Goal: Transaction & Acquisition: Purchase product/service

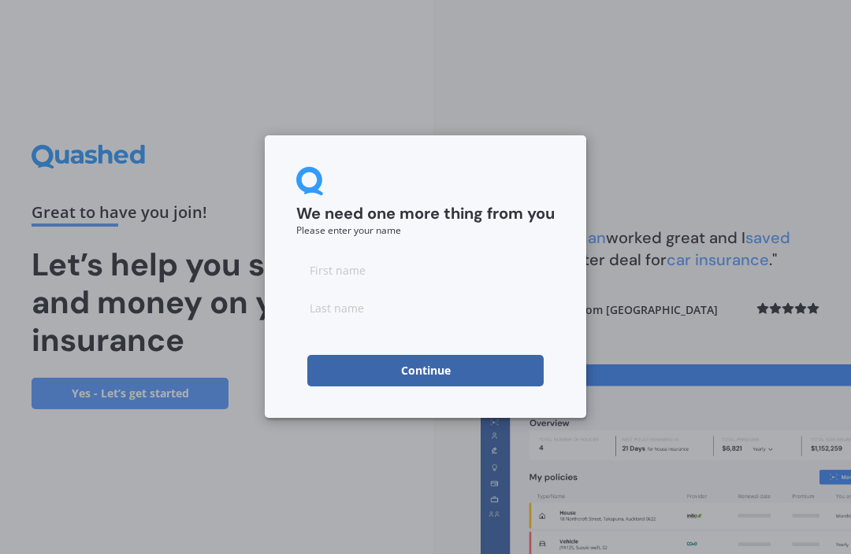
click at [356, 268] on input at bounding box center [425, 270] width 258 height 32
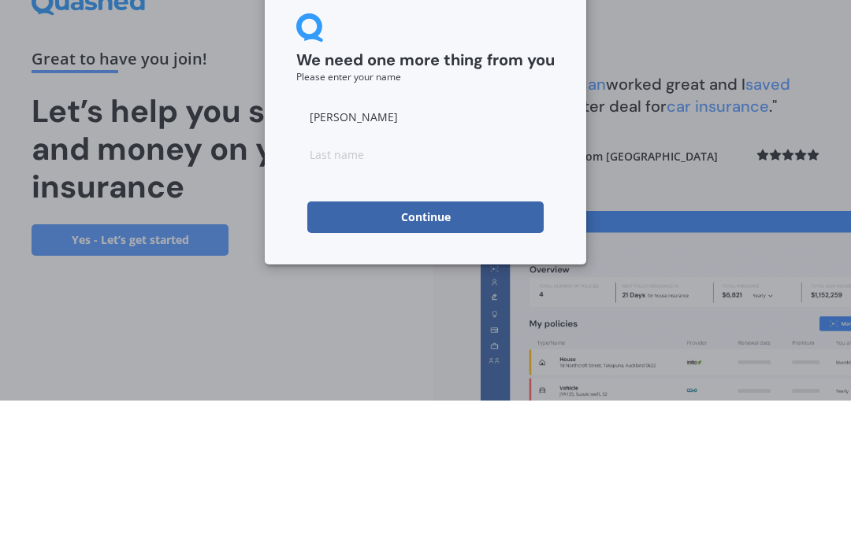
type input "[PERSON_NAME]"
click at [364, 292] on input at bounding box center [425, 308] width 258 height 32
type input "[PERSON_NAME]"
click at [485, 355] on button "Continue" at bounding box center [425, 371] width 236 height 32
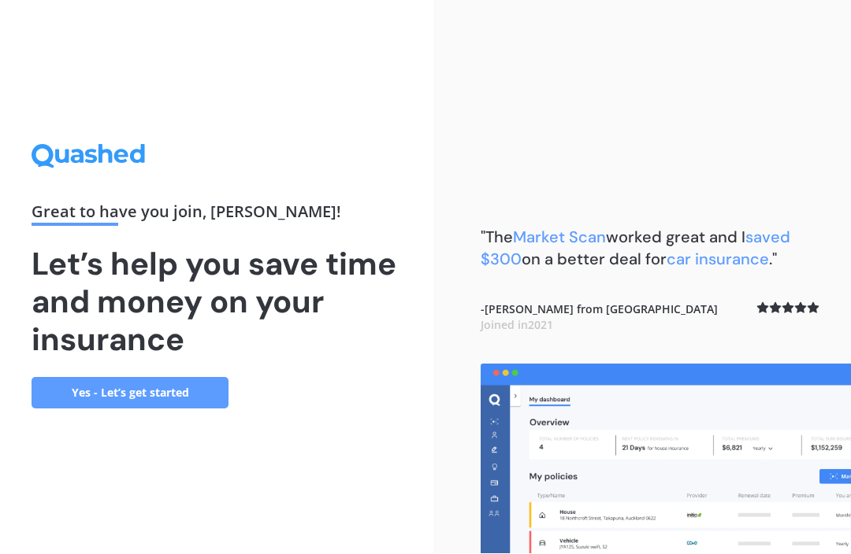
click at [72, 378] on link "Yes - Let’s get started" at bounding box center [130, 394] width 197 height 32
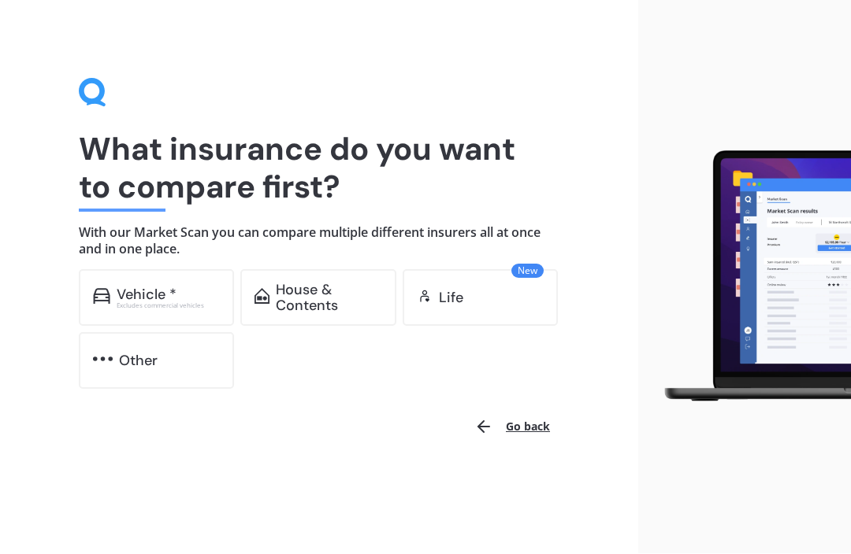
click at [150, 295] on div "Vehicle *" at bounding box center [147, 295] width 60 height 16
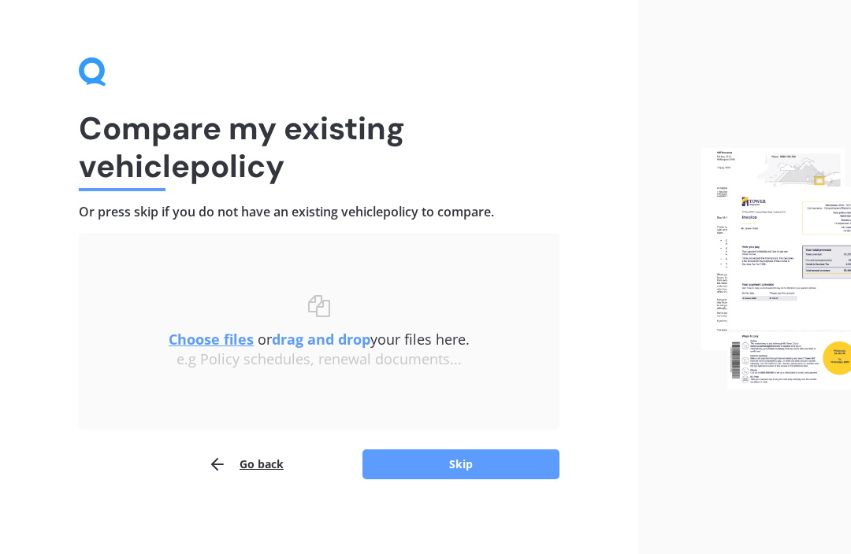
scroll to position [25, 0]
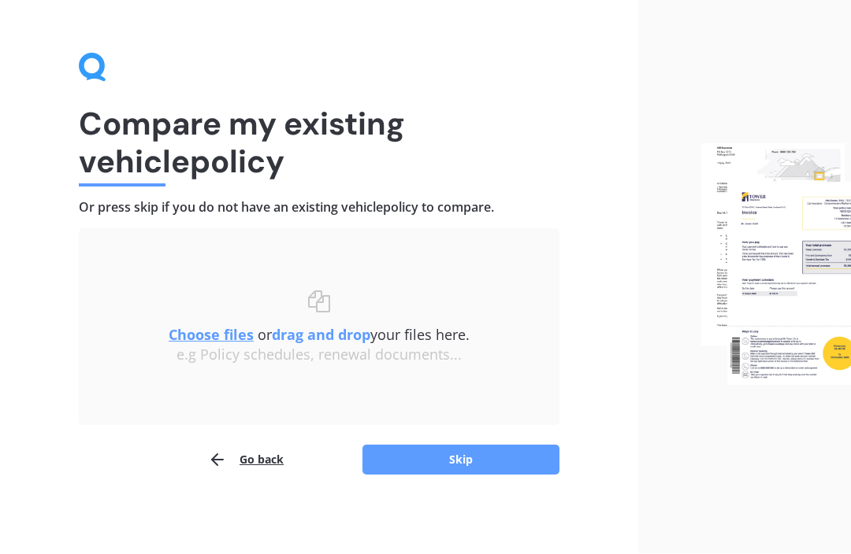
click at [416, 462] on button "Skip" at bounding box center [460, 461] width 197 height 30
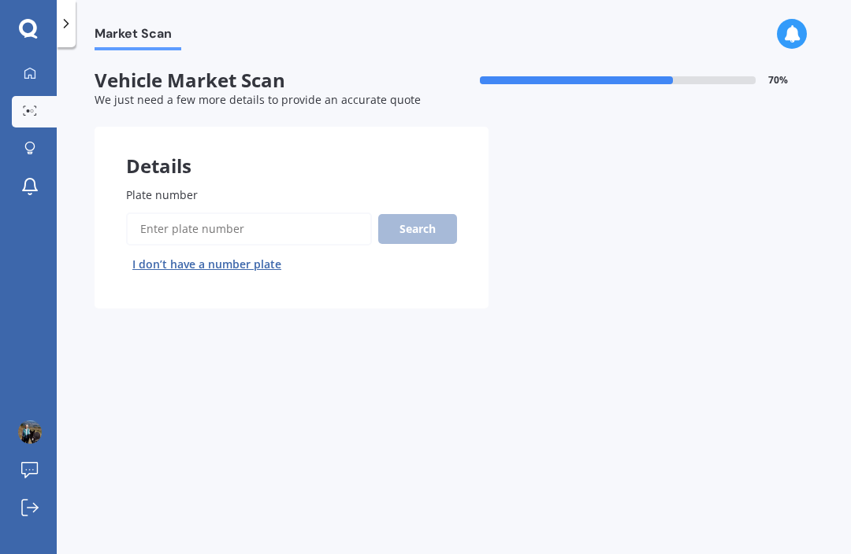
click at [143, 187] on span "Plate number" at bounding box center [162, 194] width 72 height 15
click at [143, 213] on input "Plate number" at bounding box center [249, 229] width 246 height 33
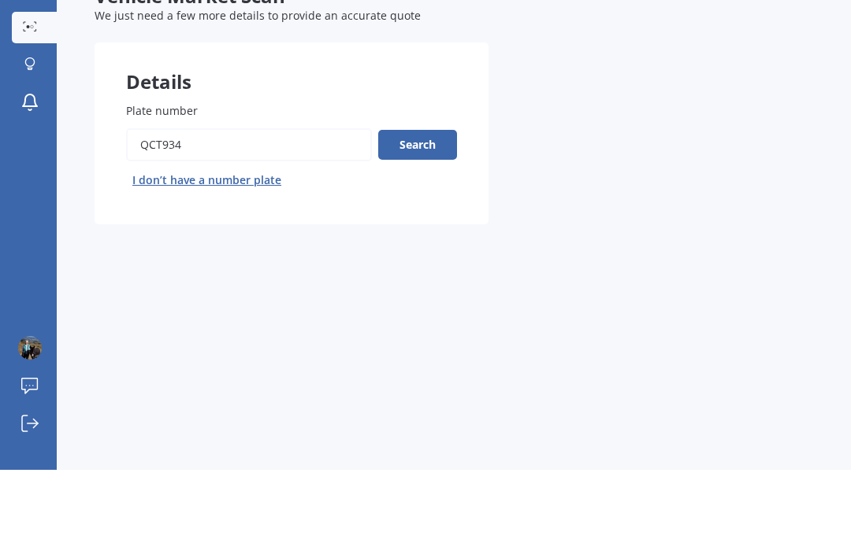
type input "QCT934"
click at [436, 214] on button "Search" at bounding box center [417, 229] width 79 height 30
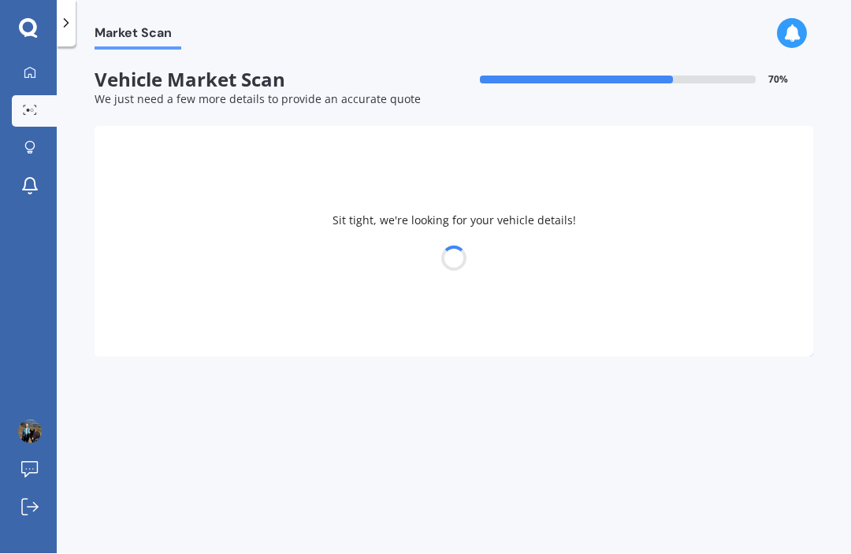
select select "NISSAN"
select select "LEAF"
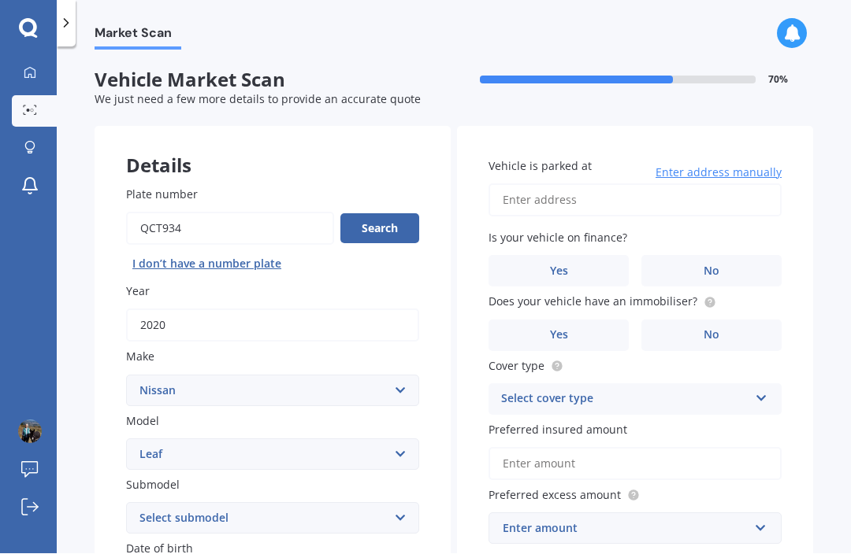
click at [567, 184] on input "Vehicle is parked at" at bounding box center [634, 200] width 293 height 33
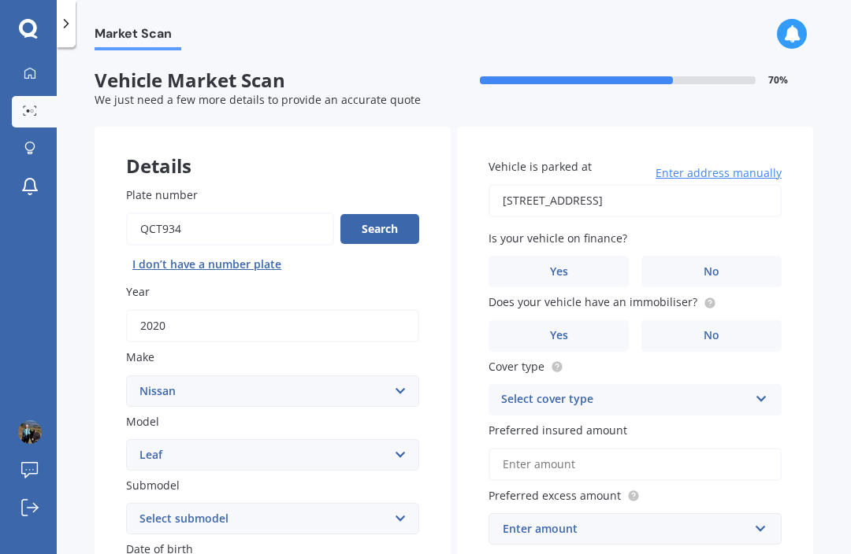
type input "128 Chain Hills Road, Chain Hills, Dunedin 9076"
click at [721, 256] on label "No" at bounding box center [711, 272] width 140 height 32
click at [0, 0] on input "No" at bounding box center [0, 0] width 0 height 0
click at [707, 297] on icon at bounding box center [709, 303] width 13 height 13
click at [810, 258] on div "Vehicle is parked at 128 Chain Hills Road, Chain Hills, Dunedin 9076 Enter addr…" at bounding box center [635, 352] width 356 height 450
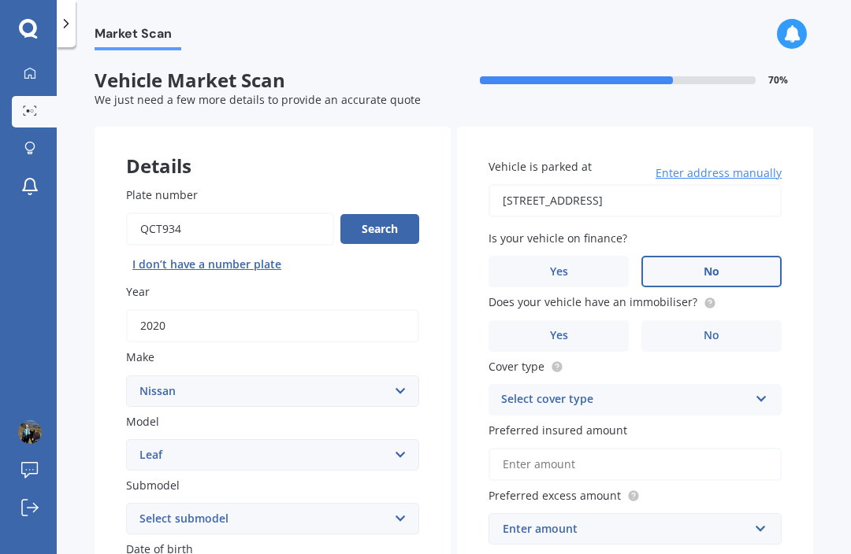
click at [710, 329] on span "No" at bounding box center [711, 335] width 16 height 13
click at [0, 0] on input "No" at bounding box center [0, 0] width 0 height 0
click at [762, 391] on icon at bounding box center [761, 396] width 13 height 11
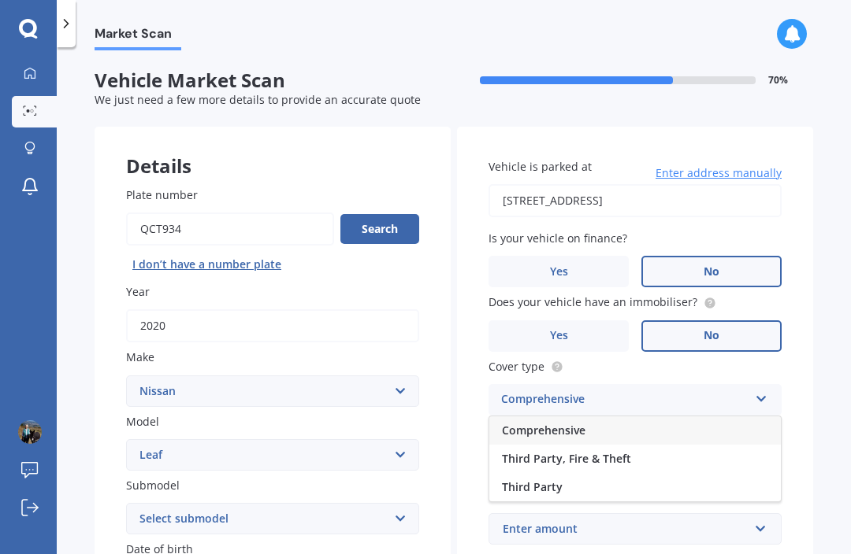
click at [563, 423] on span "Comprehensive" at bounding box center [543, 430] width 83 height 15
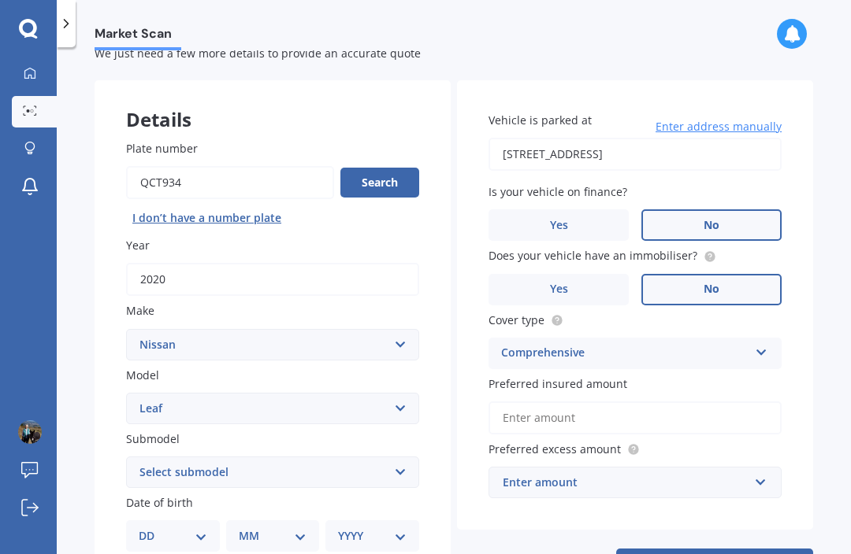
scroll to position [46, 0]
click at [575, 402] on input "Preferred insured amount" at bounding box center [634, 418] width 293 height 33
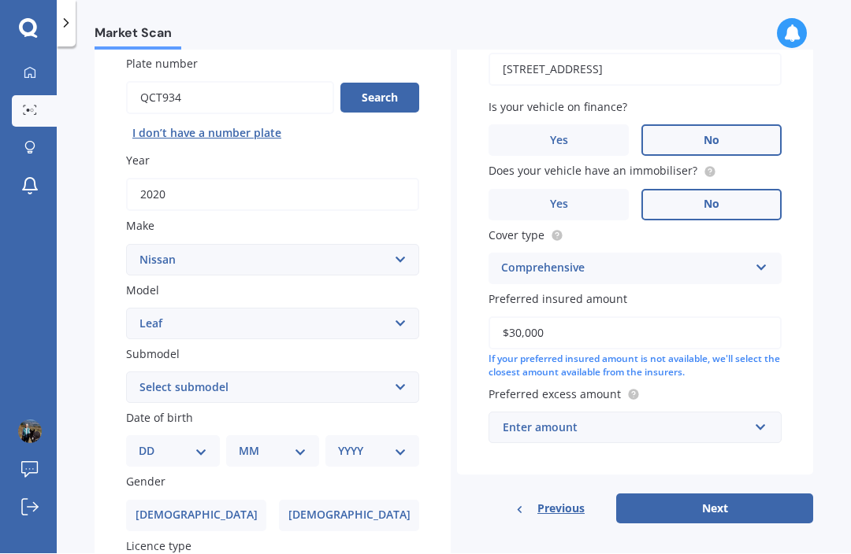
scroll to position [134, 0]
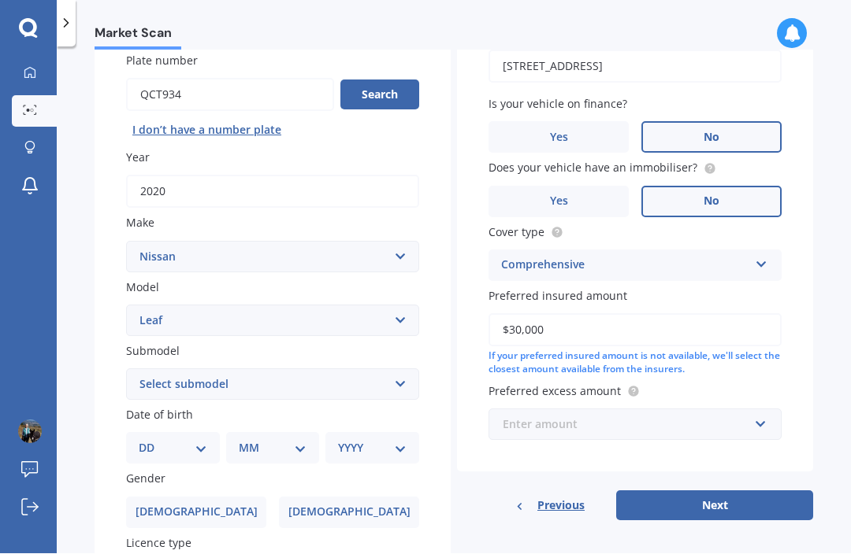
click at [752, 410] on input "text" at bounding box center [629, 425] width 279 height 30
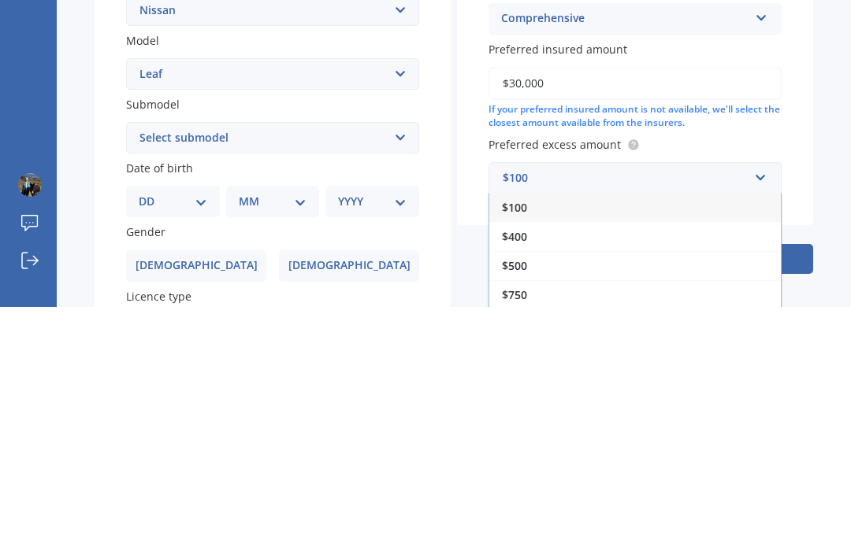
click at [525, 447] on span "$100" at bounding box center [514, 454] width 25 height 15
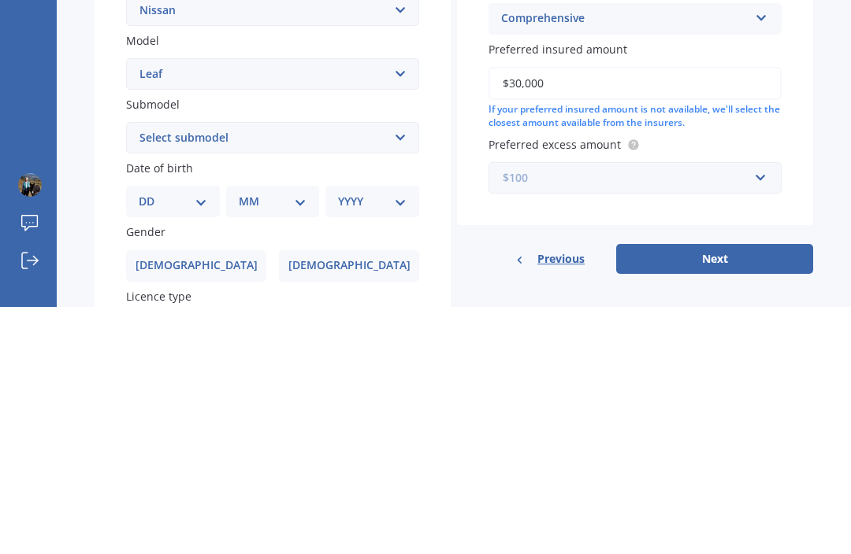
click at [766, 410] on input "text" at bounding box center [629, 425] width 279 height 30
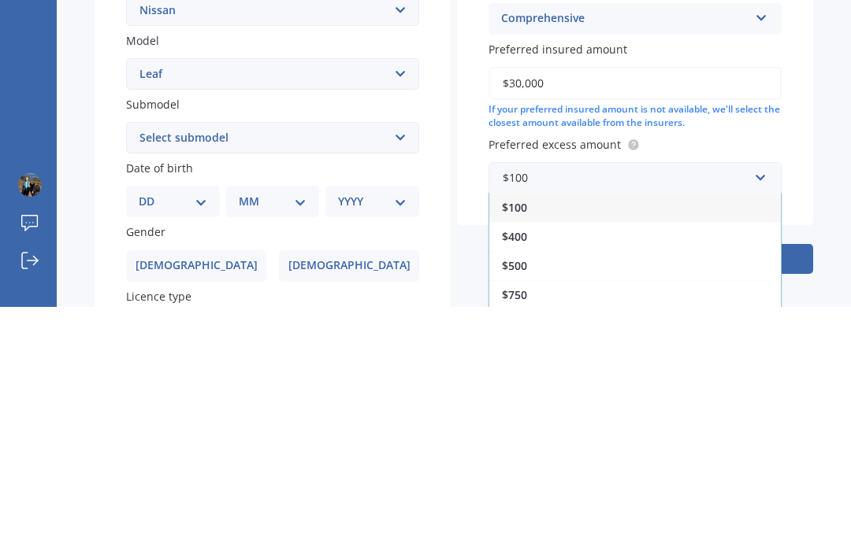
click at [517, 506] on span "$500" at bounding box center [514, 513] width 25 height 15
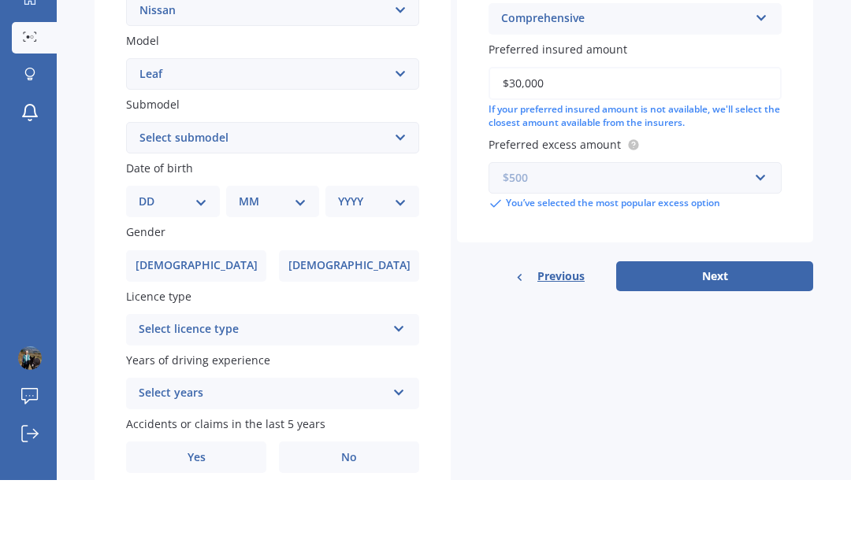
scroll to position [282, 0]
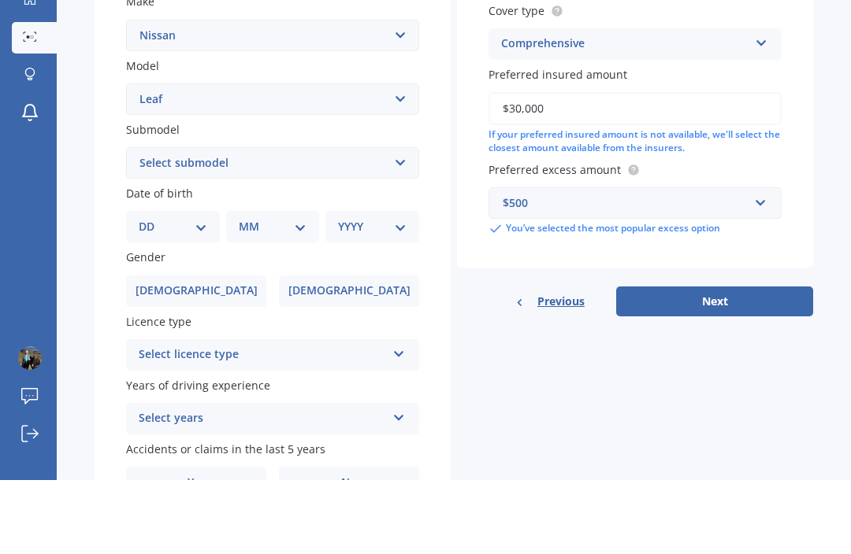
click at [558, 166] on input "$30,000" at bounding box center [634, 182] width 293 height 33
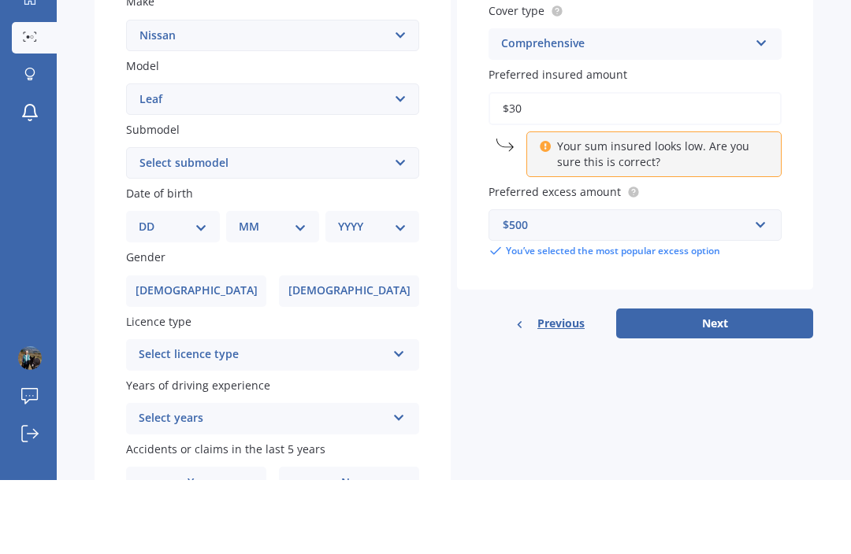
type input "$3"
type input "$23,500"
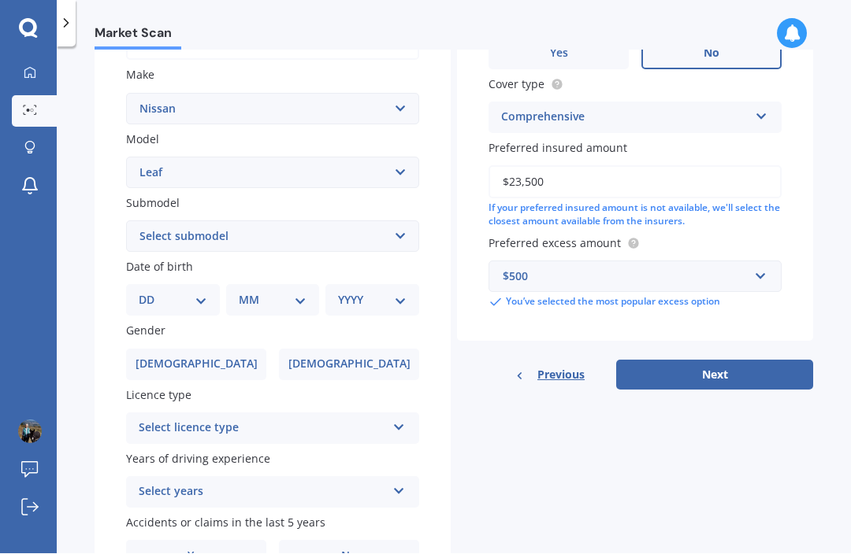
click at [714, 361] on button "Next" at bounding box center [714, 376] width 197 height 30
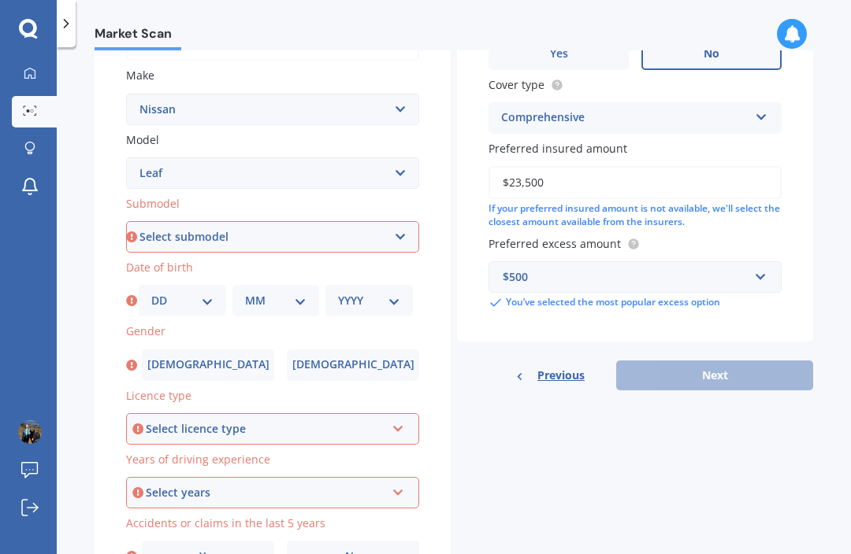
click at [256, 421] on div "Select licence type" at bounding box center [265, 429] width 239 height 17
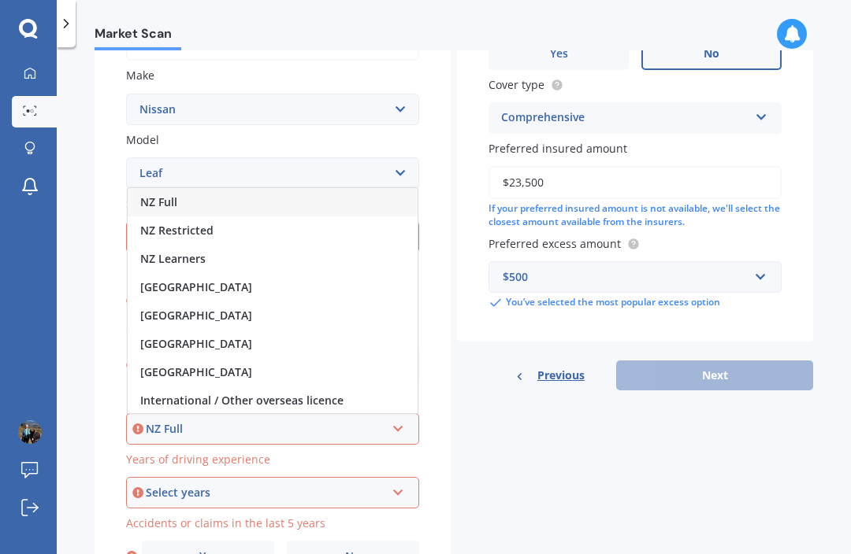
click at [174, 195] on span "NZ Full" at bounding box center [158, 202] width 37 height 15
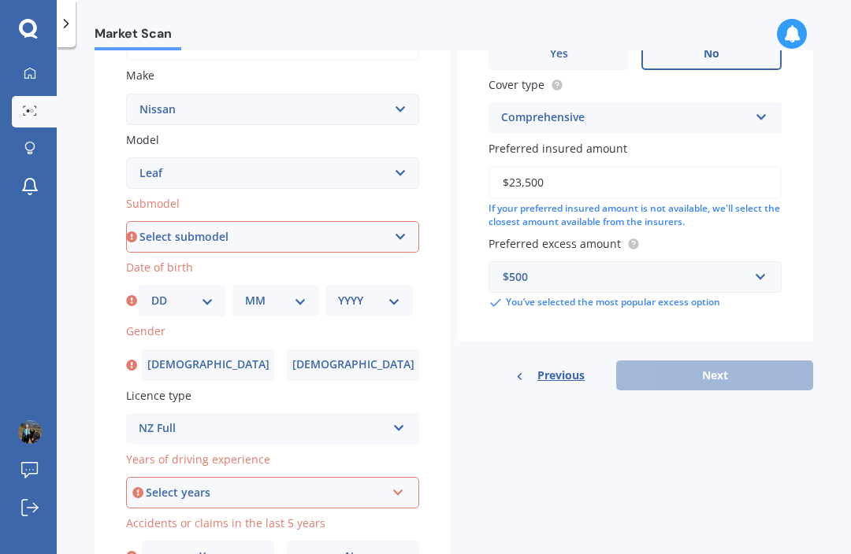
click at [362, 484] on div "Select years" at bounding box center [265, 492] width 239 height 17
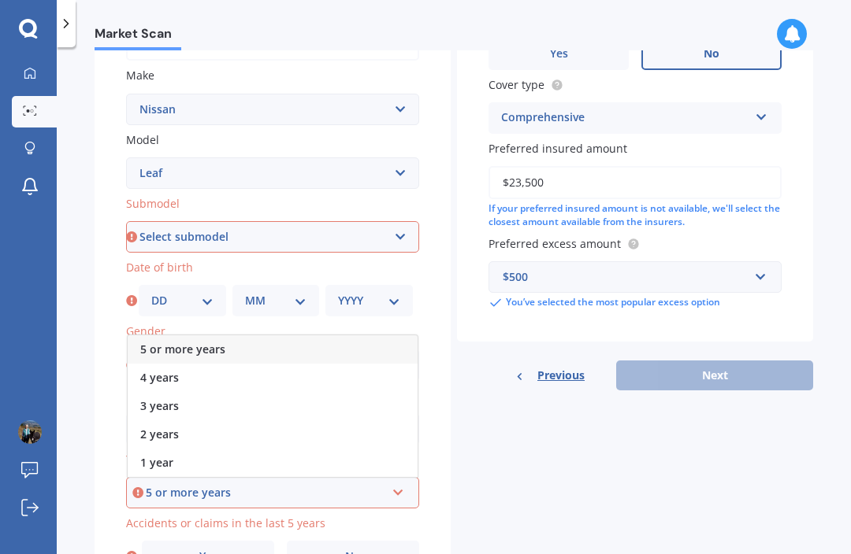
click at [208, 342] on span "5 or more years" at bounding box center [182, 349] width 85 height 15
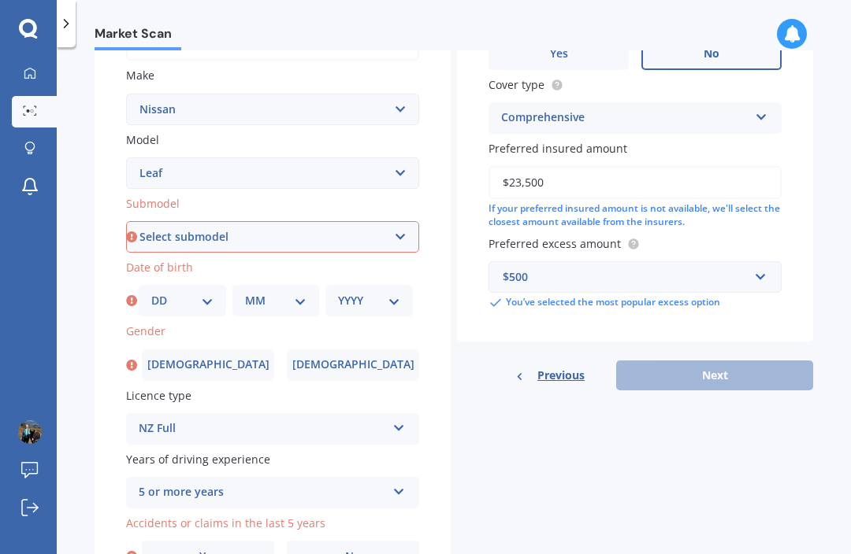
click at [198, 292] on select "DD 01 02 03 04 05 06 07 08 09 10 11 12 13 14 15 16 17 18 19 20 21 22 23 24 25 2…" at bounding box center [182, 300] width 62 height 17
select select "09"
click at [301, 292] on select "MM 01 02 03 04 05 06 07 08 09 10 11 12" at bounding box center [276, 300] width 62 height 17
click at [306, 292] on select "MM 01 02 03 04 05 06 07 08 09 10 11 12" at bounding box center [276, 300] width 62 height 17
select select "08"
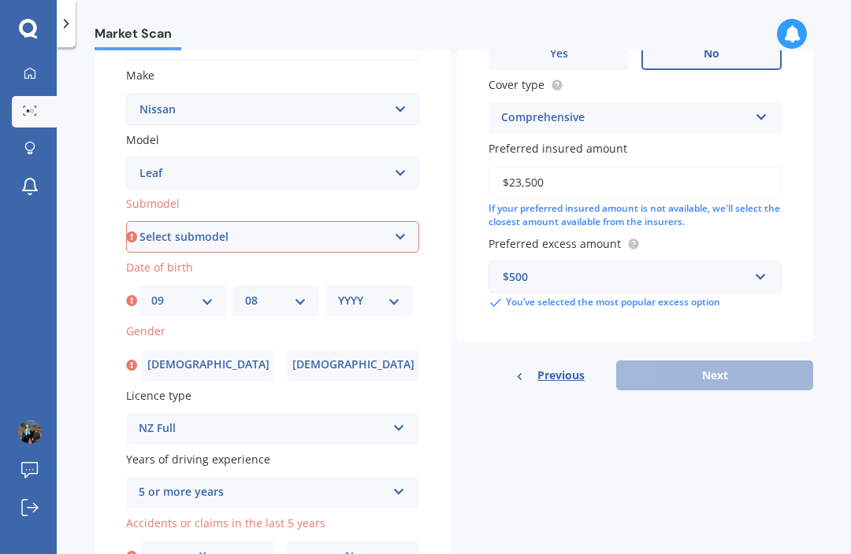
click at [398, 292] on select "YYYY 2025 2024 2023 2022 2021 2020 2019 2018 2017 2016 2015 2014 2013 2012 2011…" at bounding box center [369, 300] width 62 height 17
select select "1955"
click at [365, 358] on span "Female" at bounding box center [353, 364] width 122 height 13
click at [0, 0] on input "Female" at bounding box center [0, 0] width 0 height 0
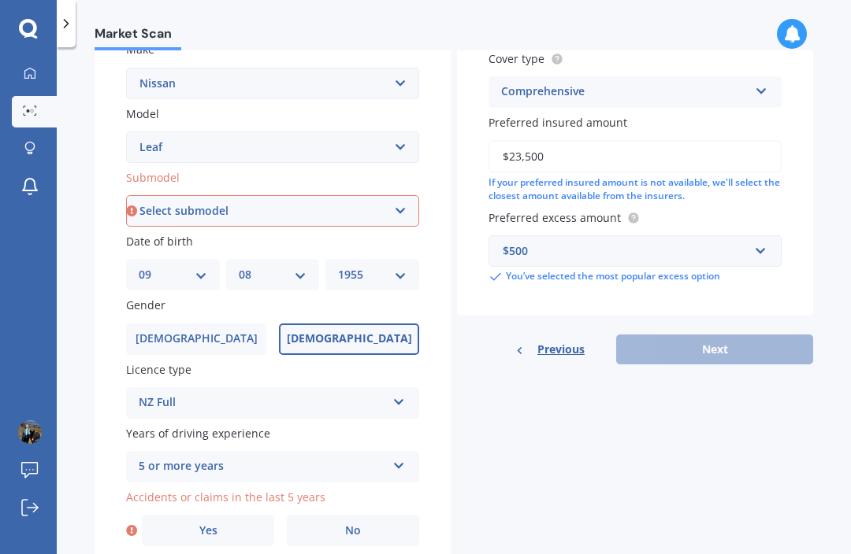
scroll to position [307, 0]
click at [349, 525] on span "No" at bounding box center [353, 531] width 16 height 13
click at [0, 0] on input "No" at bounding box center [0, 0] width 0 height 0
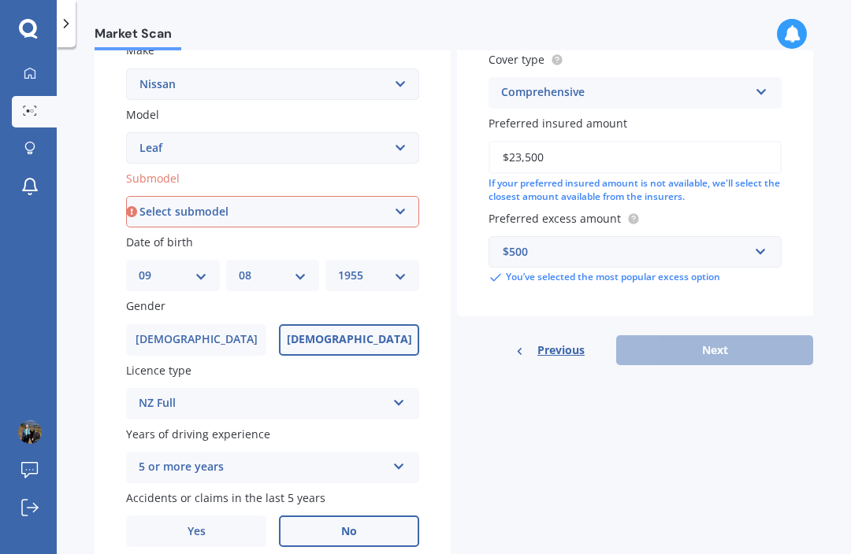
scroll to position [300, 0]
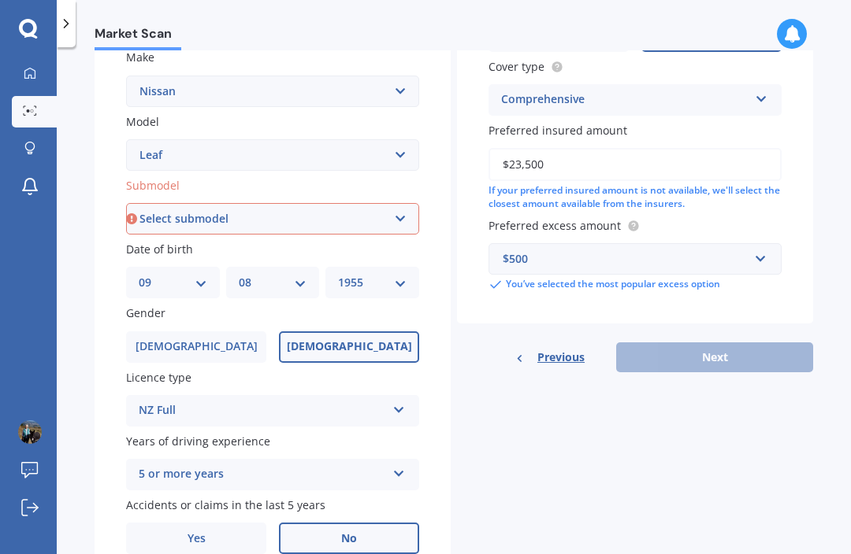
click at [402, 209] on select "Select submodel EV Hybrid" at bounding box center [272, 219] width 293 height 32
select select "EV"
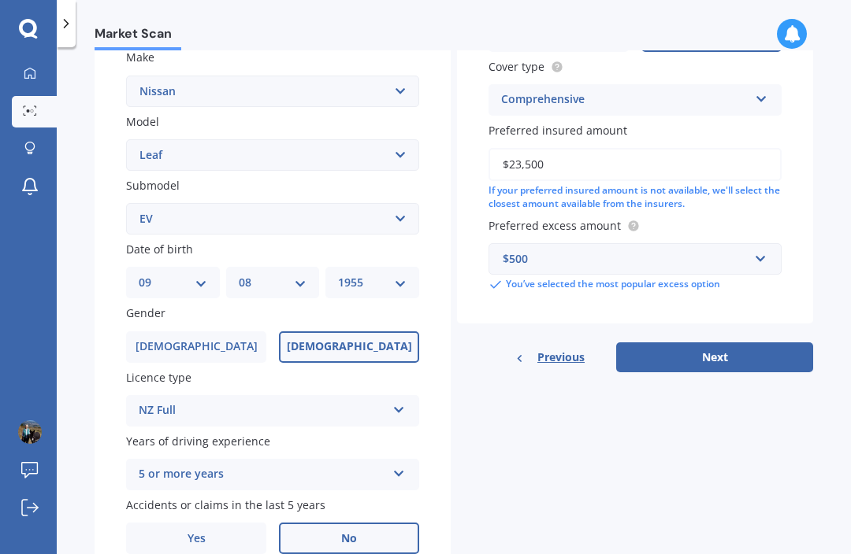
click at [723, 346] on button "Next" at bounding box center [714, 358] width 197 height 30
select select "09"
select select "08"
select select "1955"
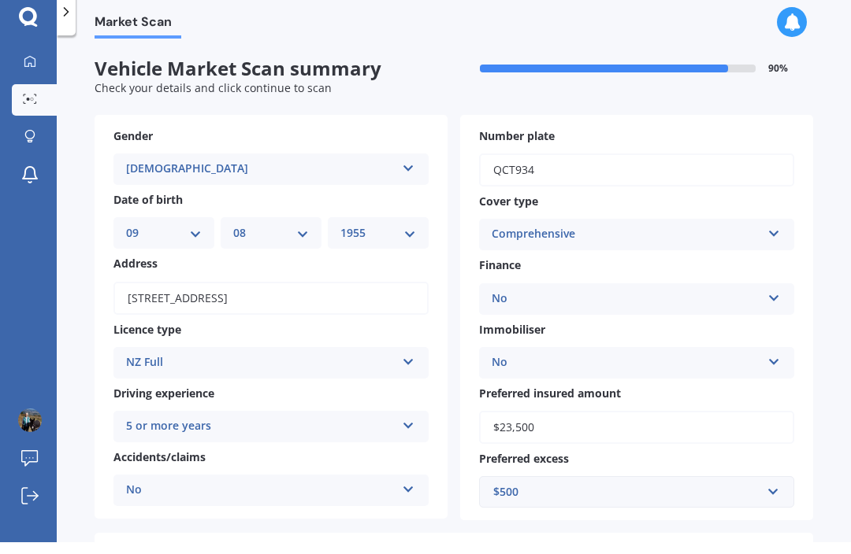
scroll to position [0, 0]
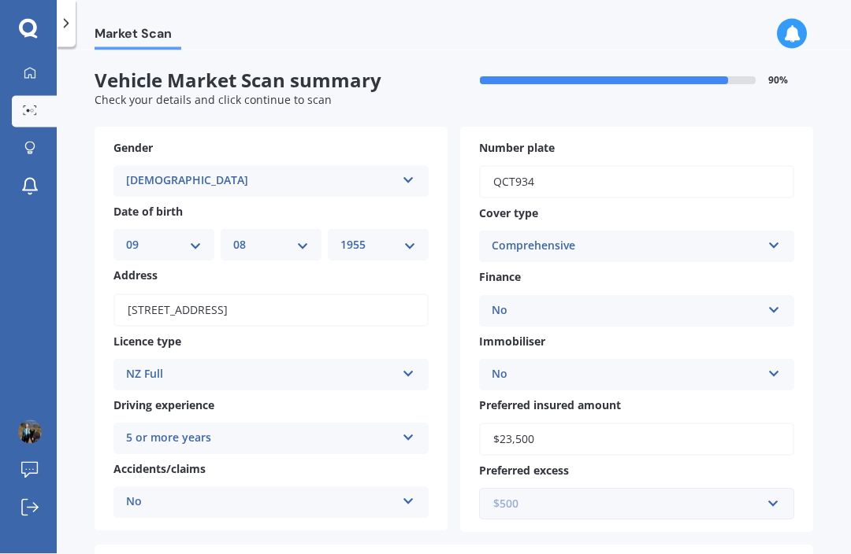
click at [764, 499] on input "text" at bounding box center [630, 504] width 301 height 30
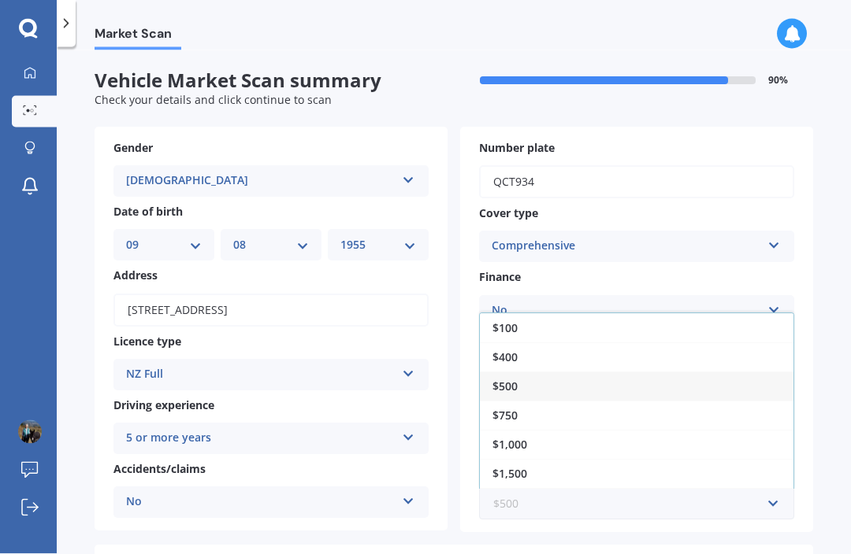
scroll to position [53, 0]
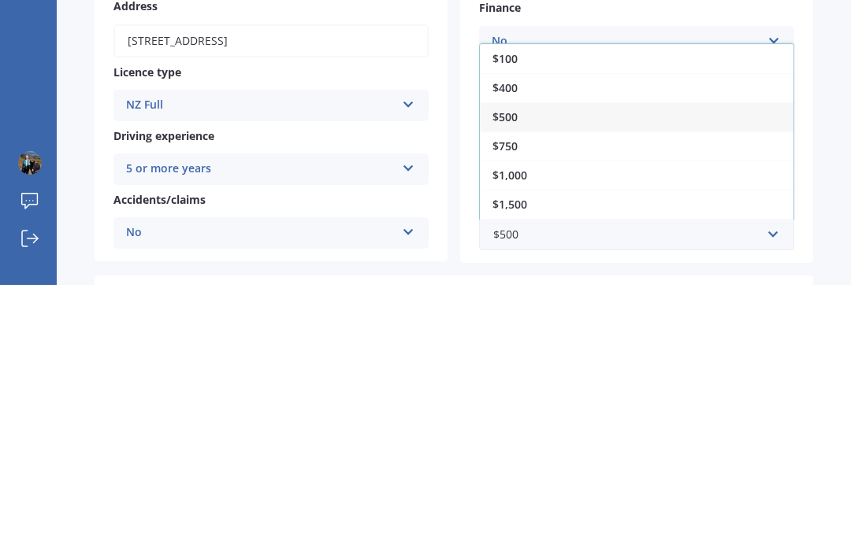
click at [521, 437] on span "$1,000" at bounding box center [509, 444] width 35 height 15
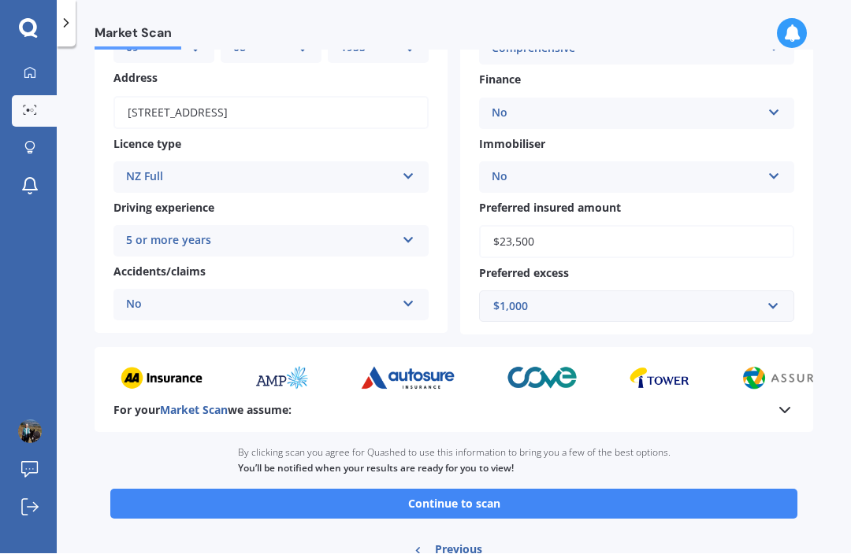
scroll to position [196, 0]
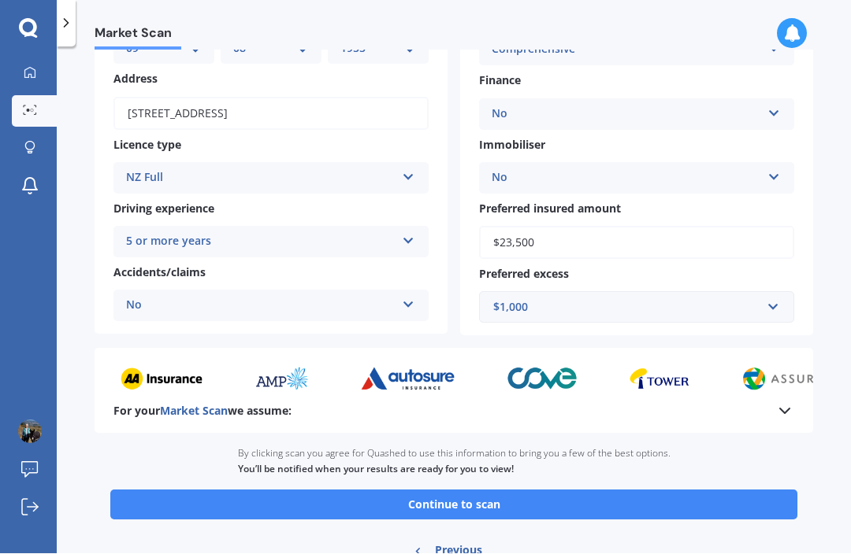
click at [499, 492] on button "Continue to scan" at bounding box center [453, 506] width 687 height 30
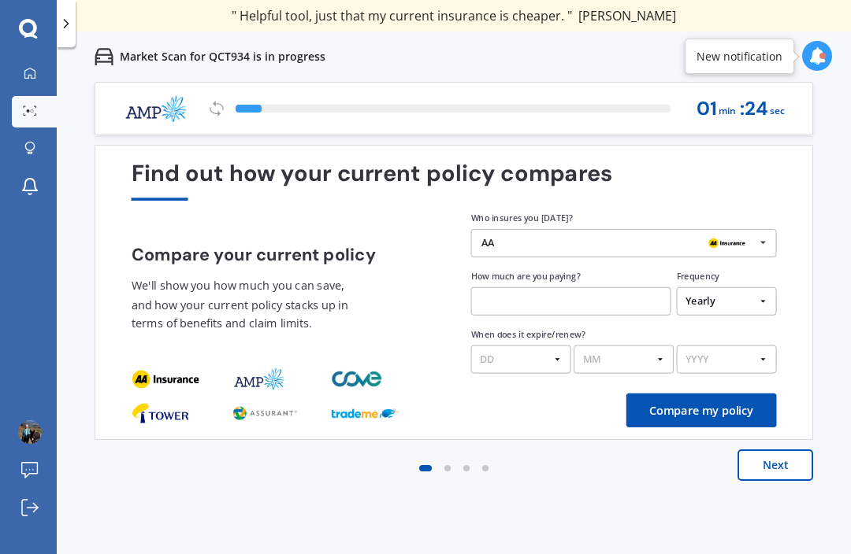
click at [759, 246] on icon at bounding box center [762, 243] width 21 height 26
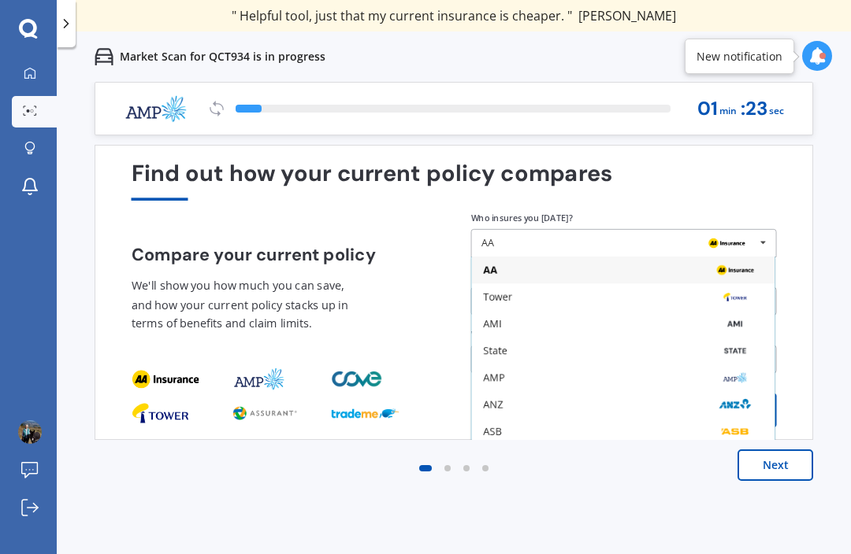
click at [499, 353] on div "State" at bounding box center [495, 352] width 24 height 10
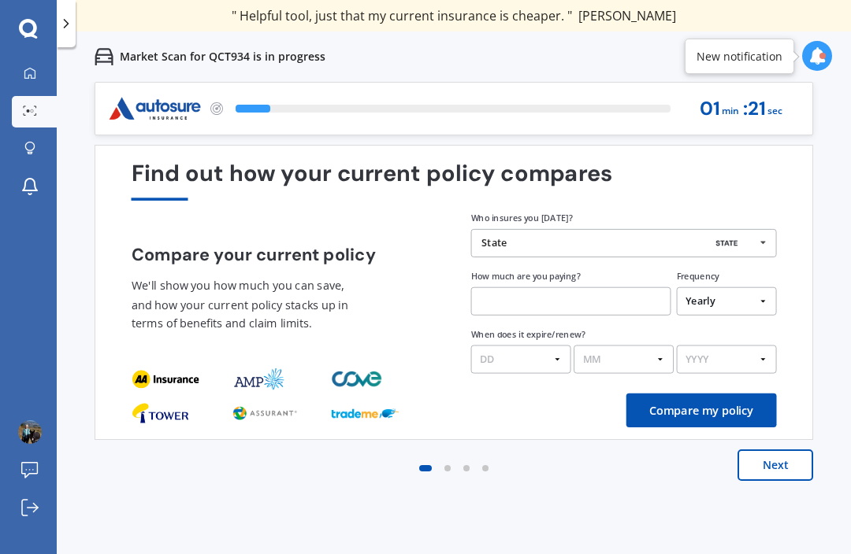
click at [613, 309] on input "text" at bounding box center [571, 301] width 200 height 28
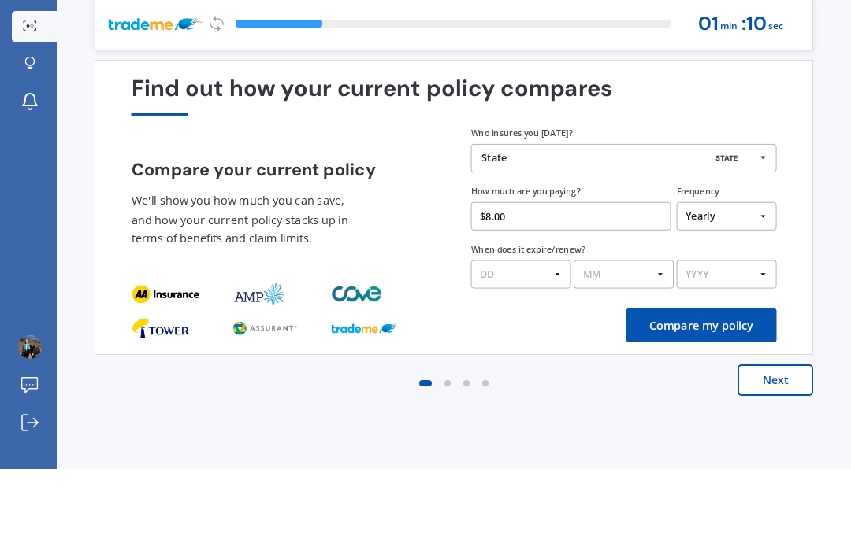
scroll to position [51, 0]
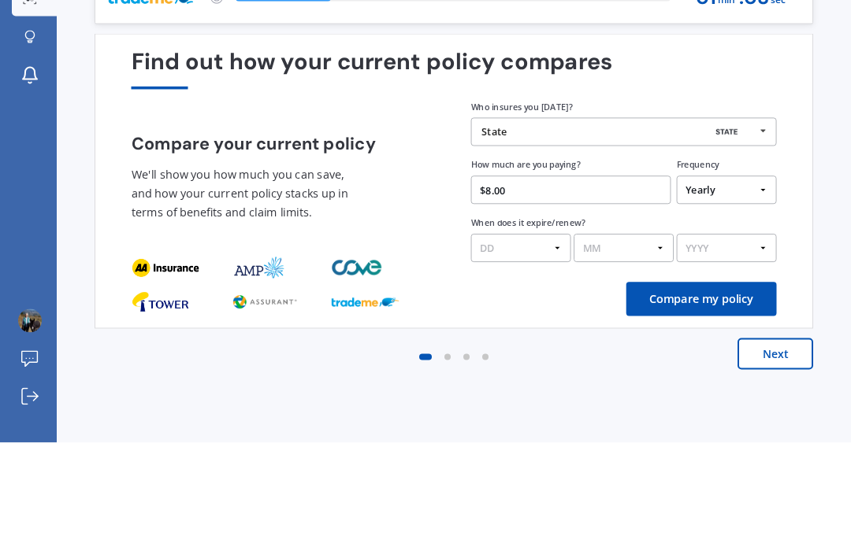
click at [558, 287] on input "$8.00" at bounding box center [571, 301] width 200 height 28
type input "$832.00"
click at [559, 346] on select "DD 01 02 03 04 05 06 07 08 09 10 11 12 13 14 15 16 17 18 19 20 21 22 23 24 25 2…" at bounding box center [521, 360] width 100 height 28
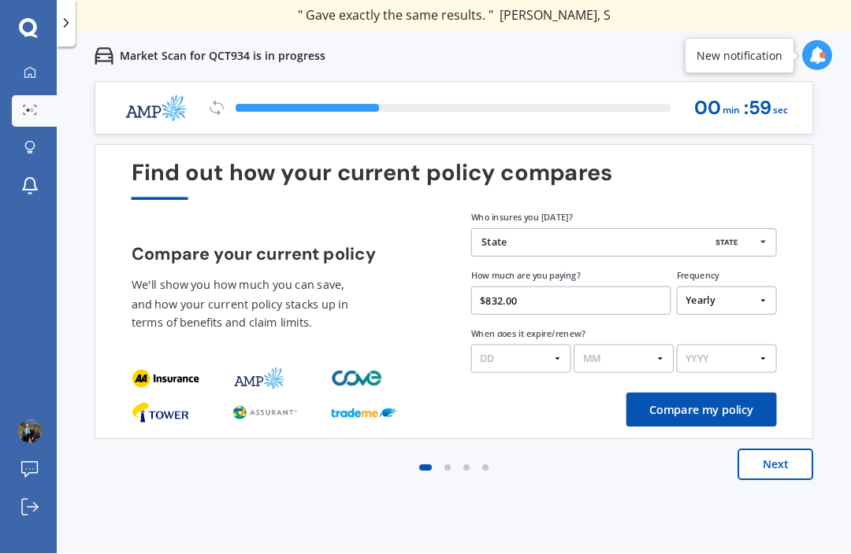
select select "23"
click at [661, 346] on select "MM 01 02 03 04 05 06 07 08 09 10 11 12" at bounding box center [623, 360] width 100 height 28
select select "08"
click at [763, 346] on select "YYYY 2026 2025 2024" at bounding box center [727, 360] width 100 height 28
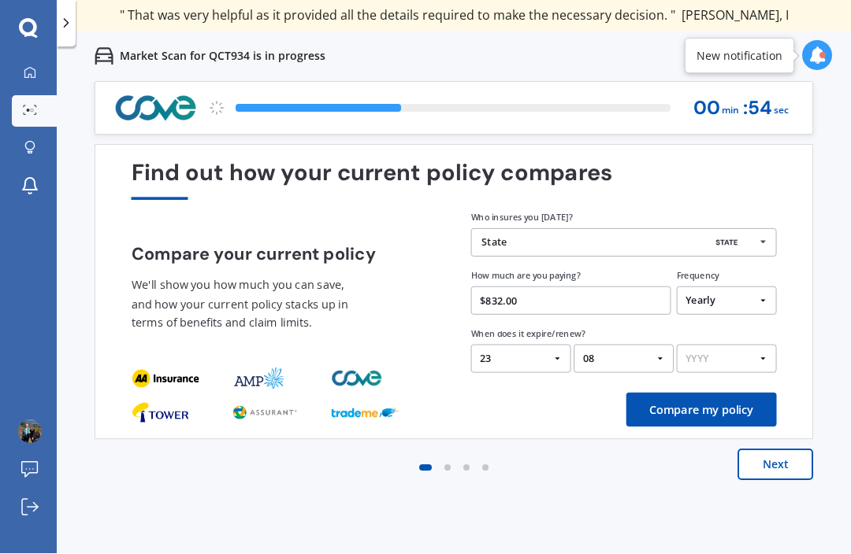
select select "2025"
click at [739, 394] on button "Compare my policy" at bounding box center [701, 411] width 150 height 34
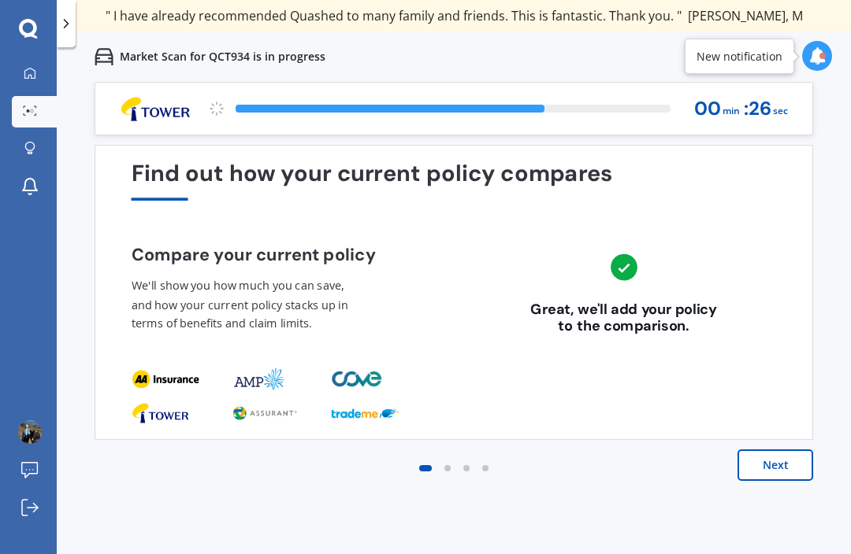
scroll to position [0, 0]
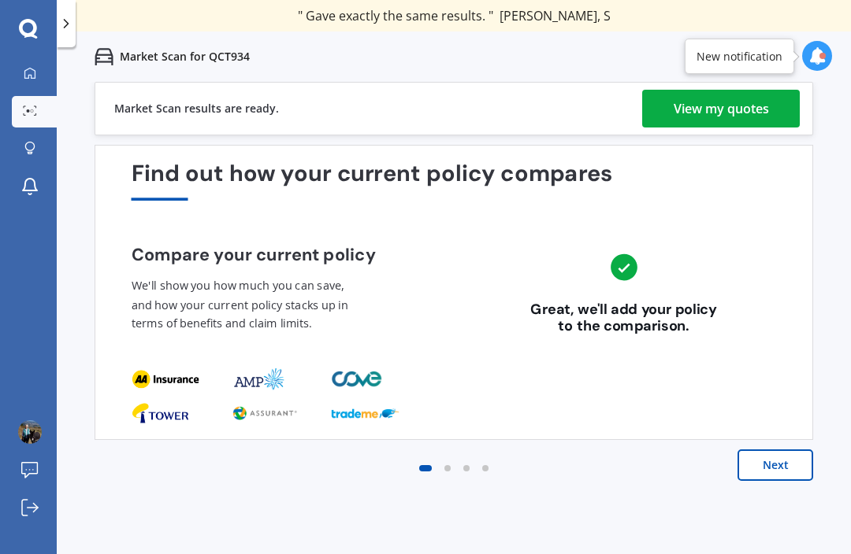
click at [765, 112] on div "View my quotes" at bounding box center [720, 109] width 95 height 38
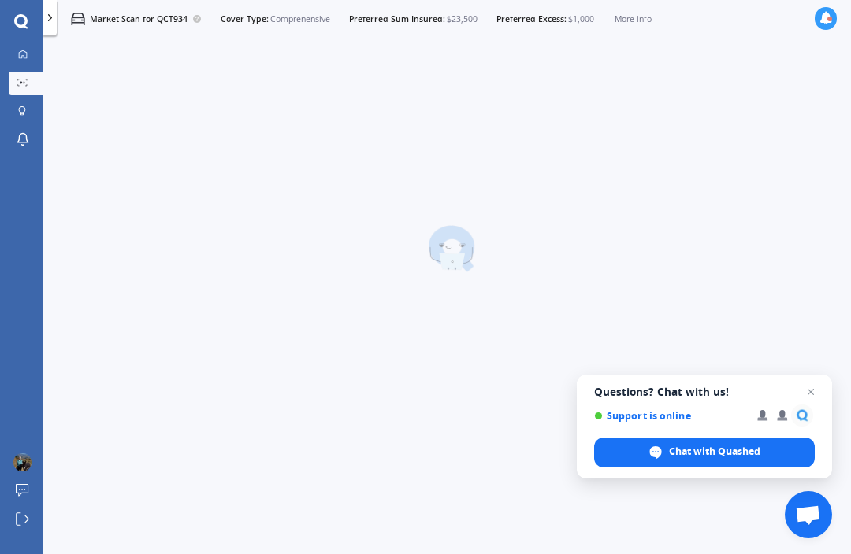
click at [814, 391] on span "Open chat" at bounding box center [810, 392] width 19 height 19
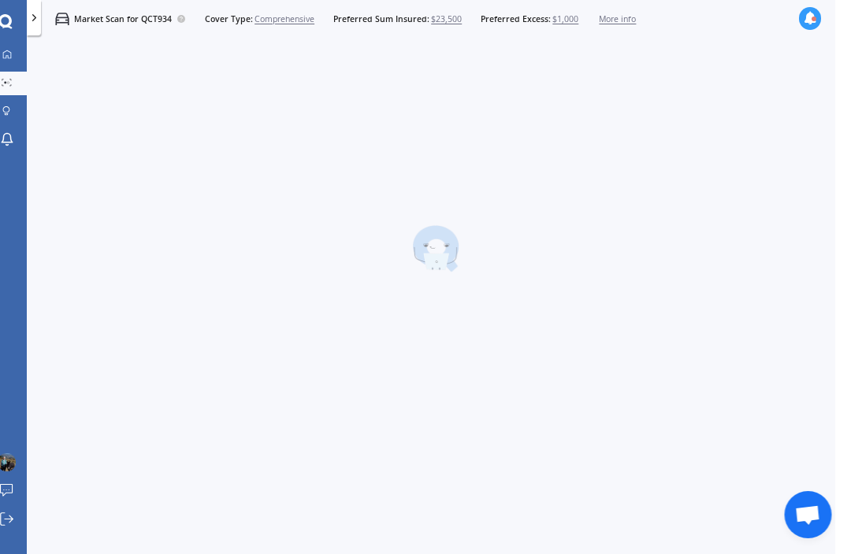
scroll to position [0, 27]
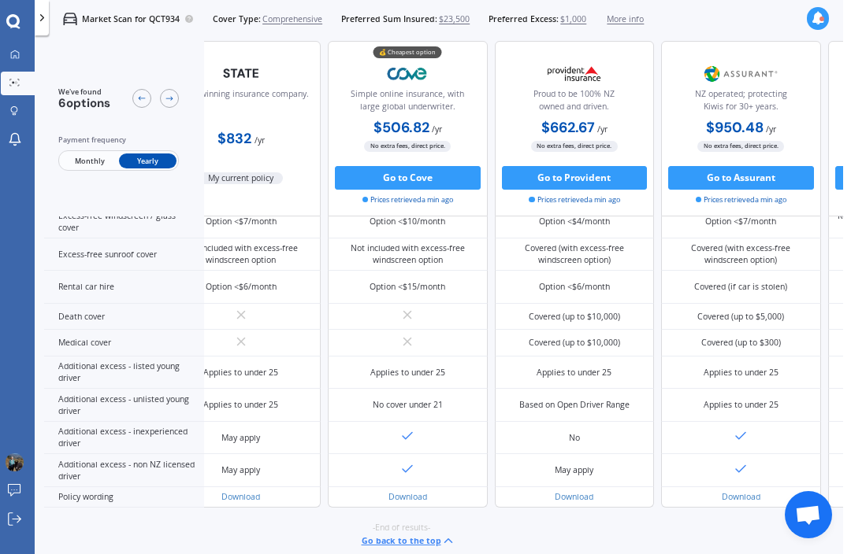
scroll to position [605, 58]
